Goal: Find specific page/section: Find specific page/section

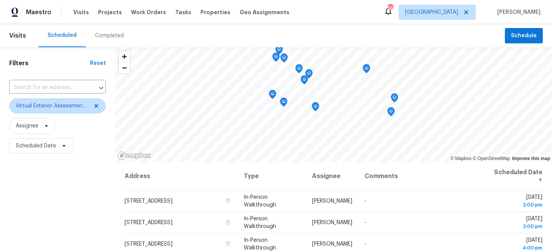
scroll to position [199, 0]
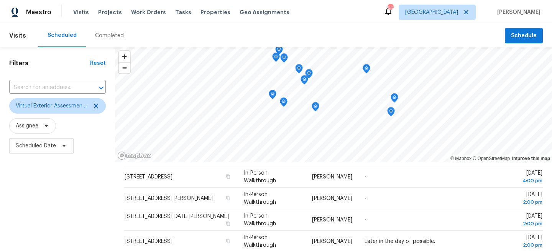
click at [166, 14] on div "Visits Projects Work Orders Tasks Properties Geo Assignments" at bounding box center [185, 12] width 225 height 15
click at [175, 12] on span "Tasks" at bounding box center [183, 12] width 16 height 5
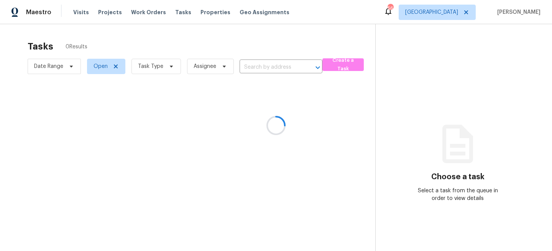
click at [163, 65] on div at bounding box center [276, 125] width 552 height 251
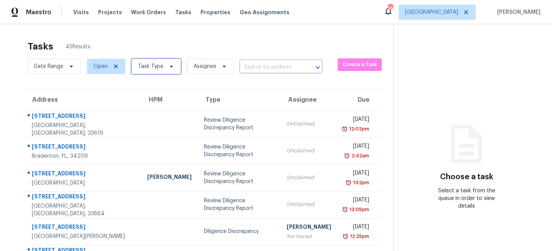
click at [155, 67] on span "Task Type" at bounding box center [150, 67] width 25 height 8
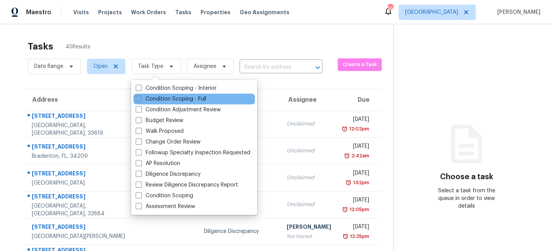
click at [159, 95] on label "Condition Scoping - Full" at bounding box center [171, 99] width 71 height 8
click at [141, 95] on input "Condition Scoping - Full" at bounding box center [138, 97] width 5 height 5
checkbox input "true"
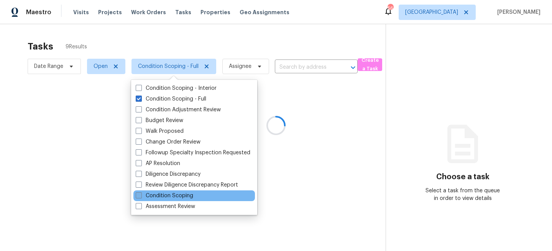
click at [141, 193] on span at bounding box center [139, 195] width 6 height 6
click at [141, 193] on input "Condition Scoping" at bounding box center [138, 194] width 5 height 5
checkbox input "true"
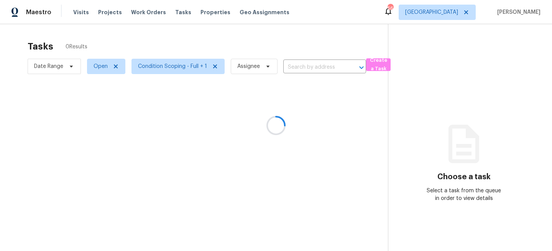
click at [75, 157] on div at bounding box center [276, 125] width 552 height 251
